Goal: Task Accomplishment & Management: Use online tool/utility

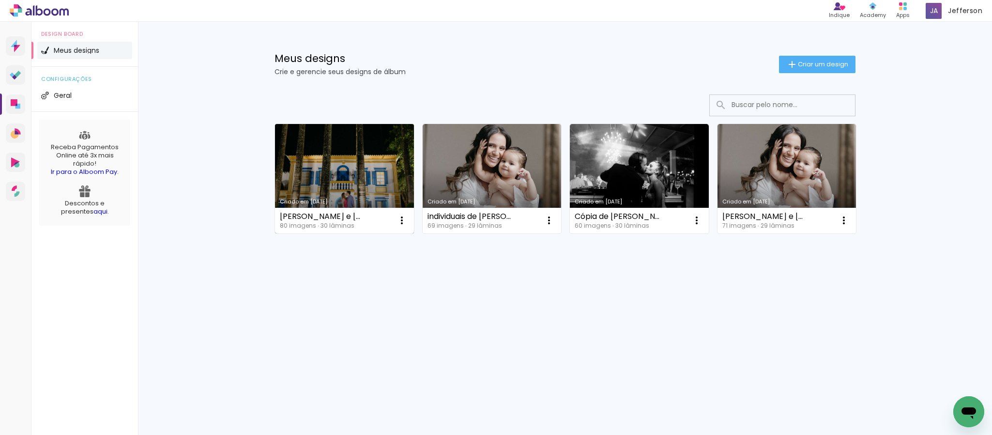
click at [339, 166] on link "Criado em [DATE]" at bounding box center [344, 178] width 139 height 109
